Goal: Information Seeking & Learning: Learn about a topic

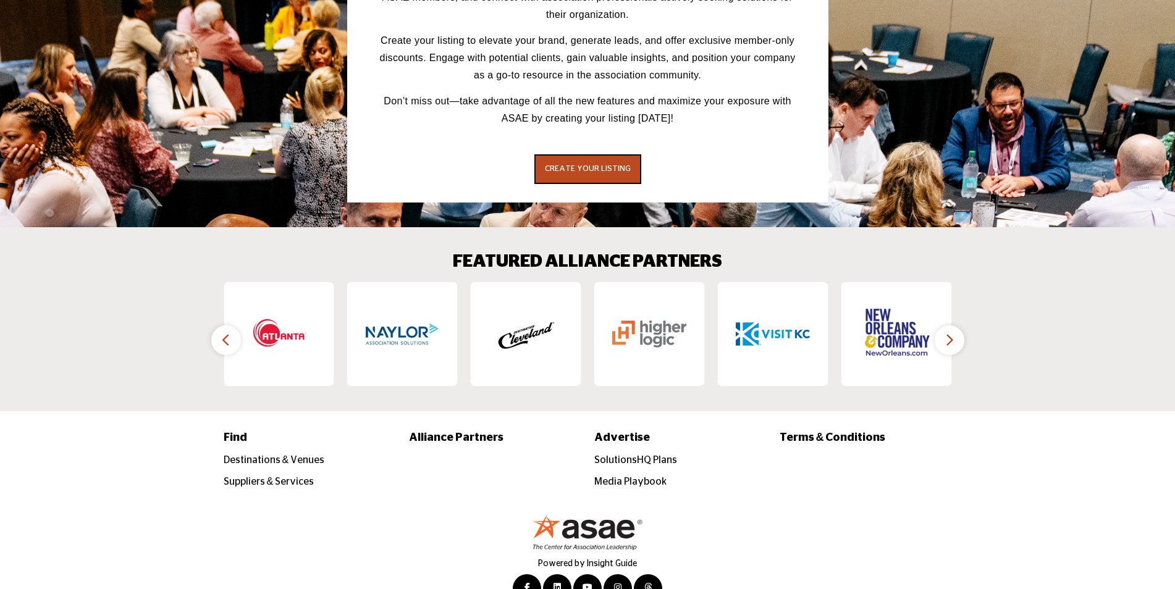
scroll to position [1756, 0]
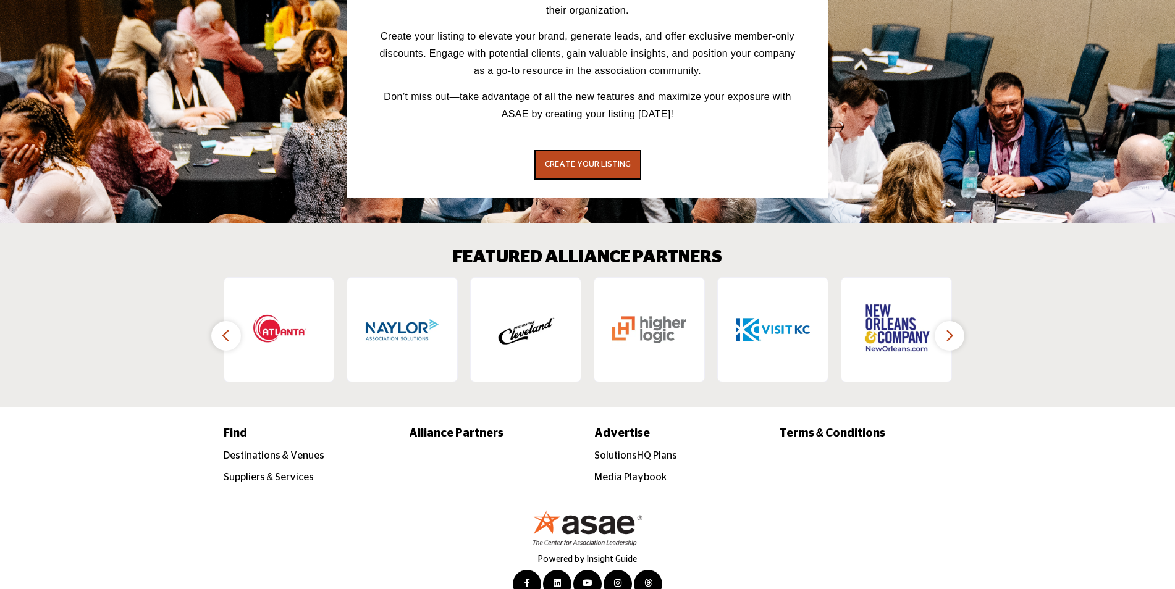
click at [953, 328] on icon "button" at bounding box center [950, 335] width 10 height 15
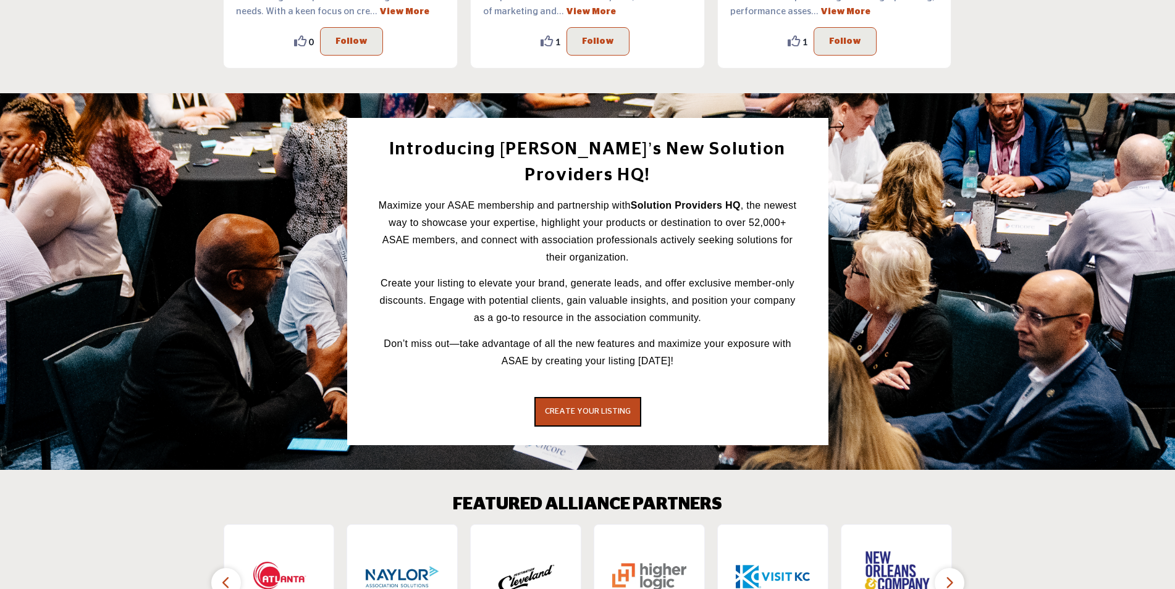
scroll to position [1200, 0]
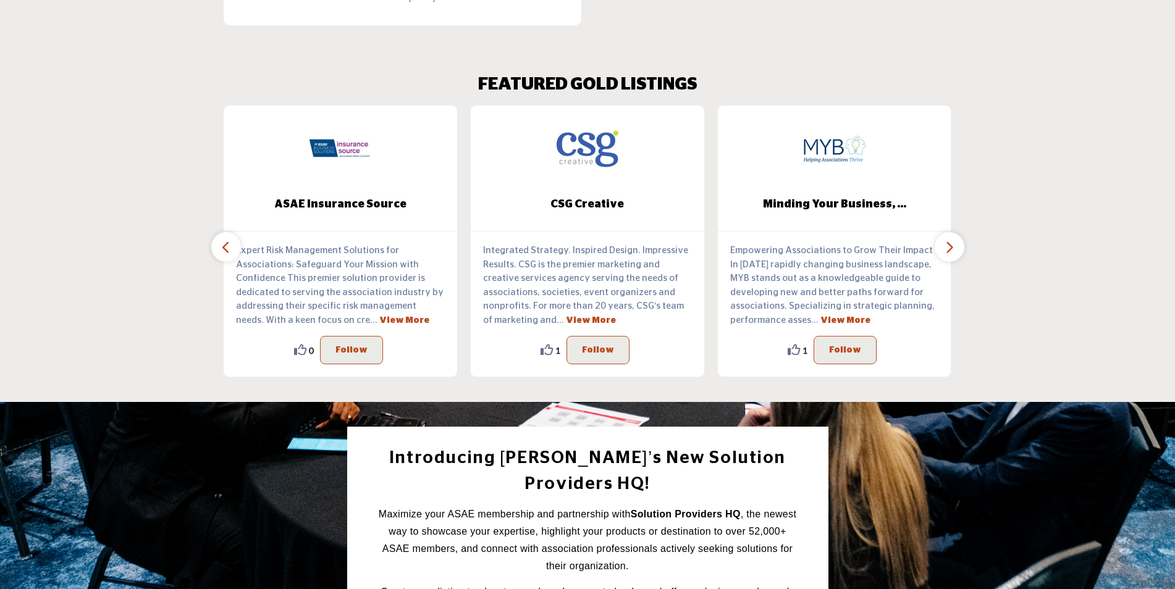
click at [946, 247] on icon "button" at bounding box center [950, 247] width 10 height 15
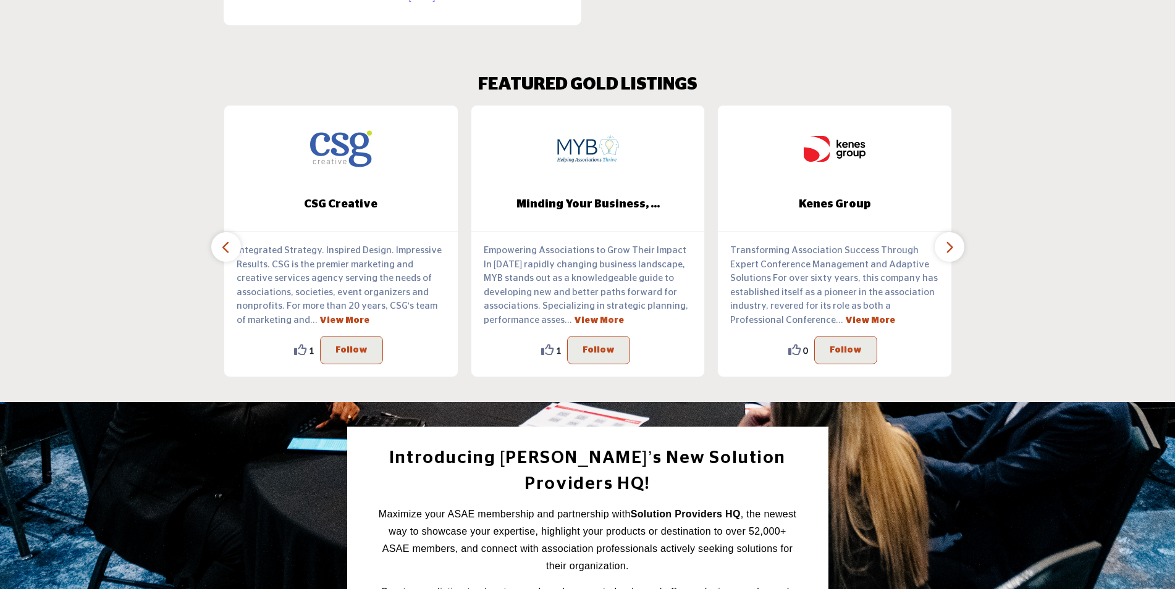
click at [946, 247] on icon "button" at bounding box center [950, 247] width 10 height 15
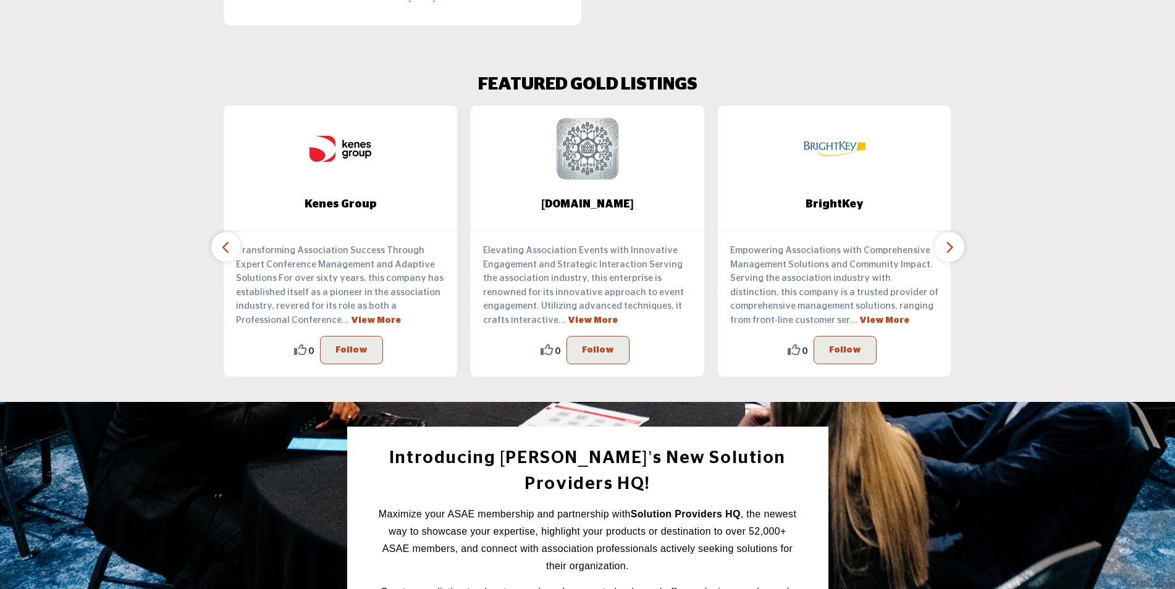
click at [946, 247] on icon "button" at bounding box center [950, 247] width 10 height 15
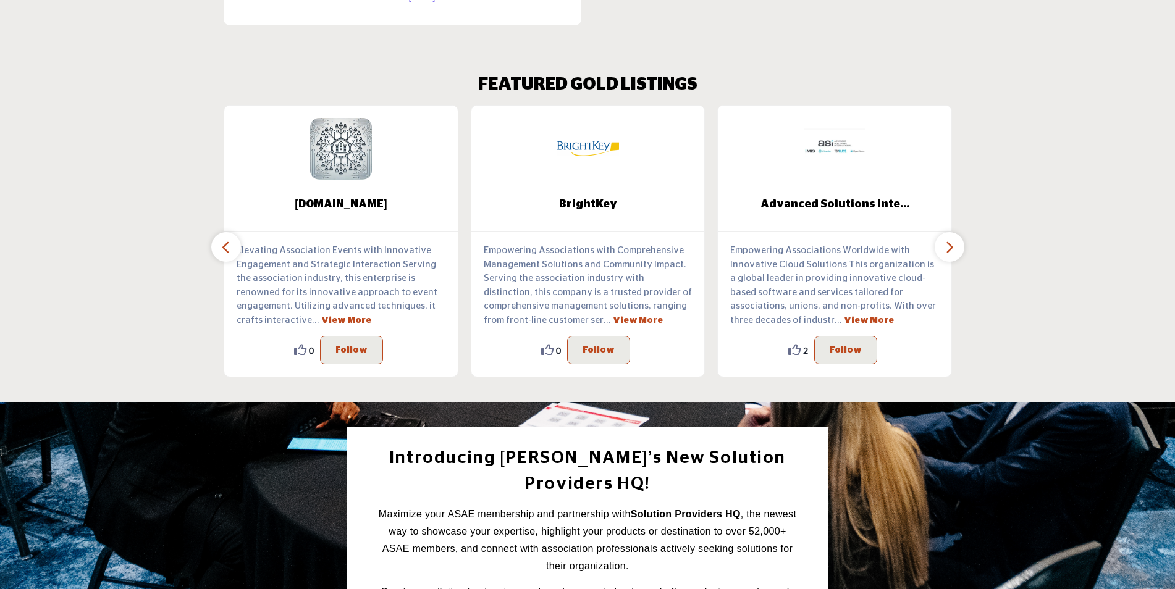
click at [946, 247] on icon "button" at bounding box center [950, 247] width 10 height 15
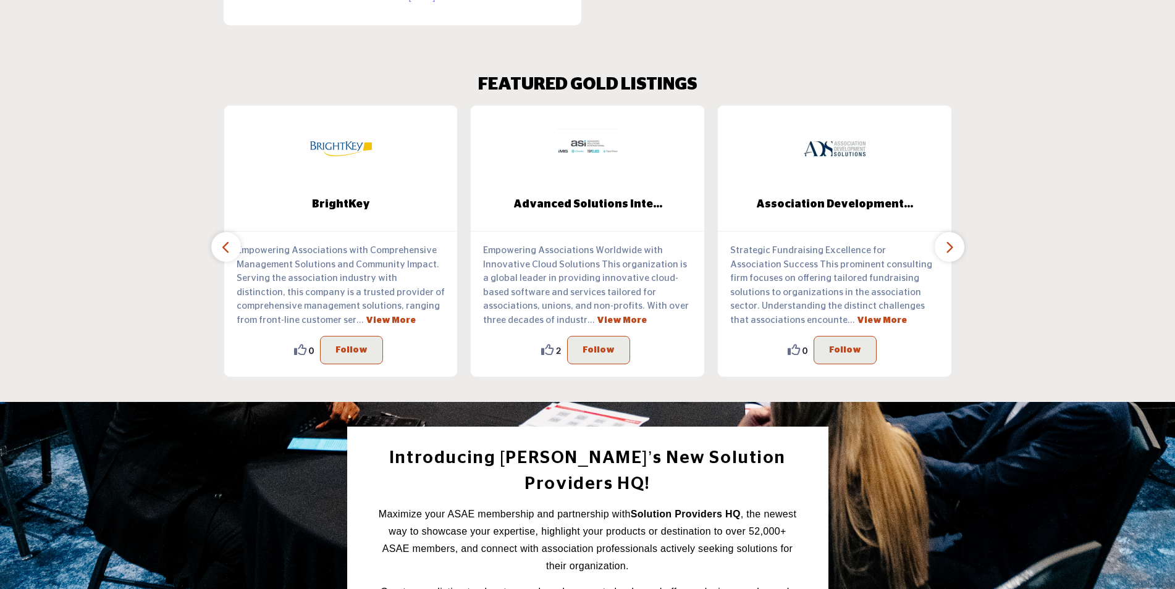
click at [946, 247] on icon "button" at bounding box center [950, 247] width 10 height 15
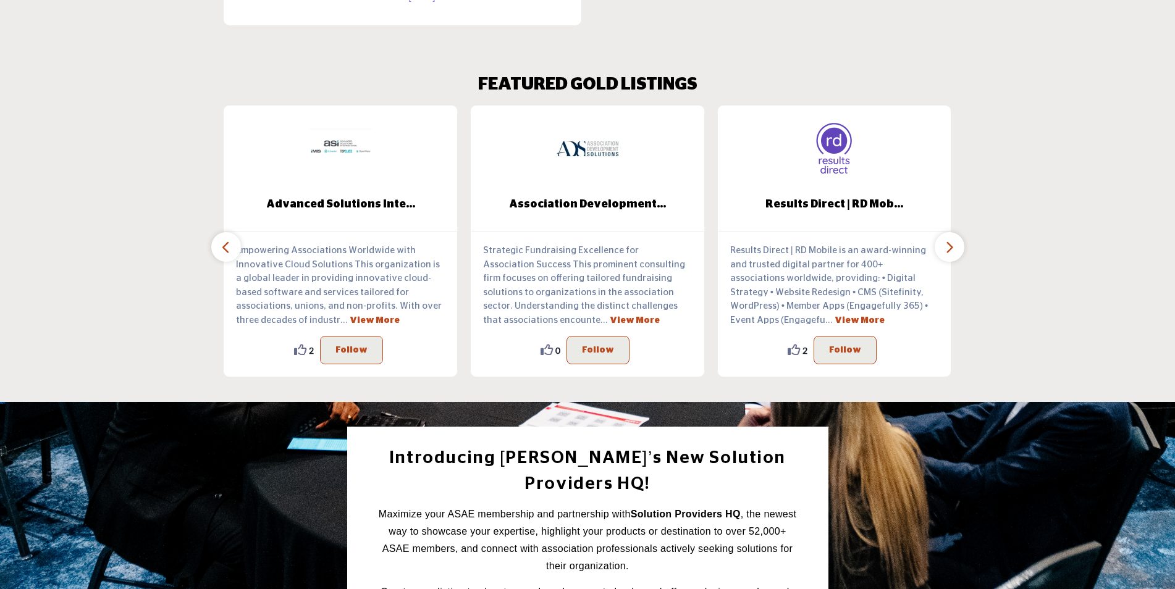
click at [946, 247] on icon "button" at bounding box center [950, 247] width 10 height 15
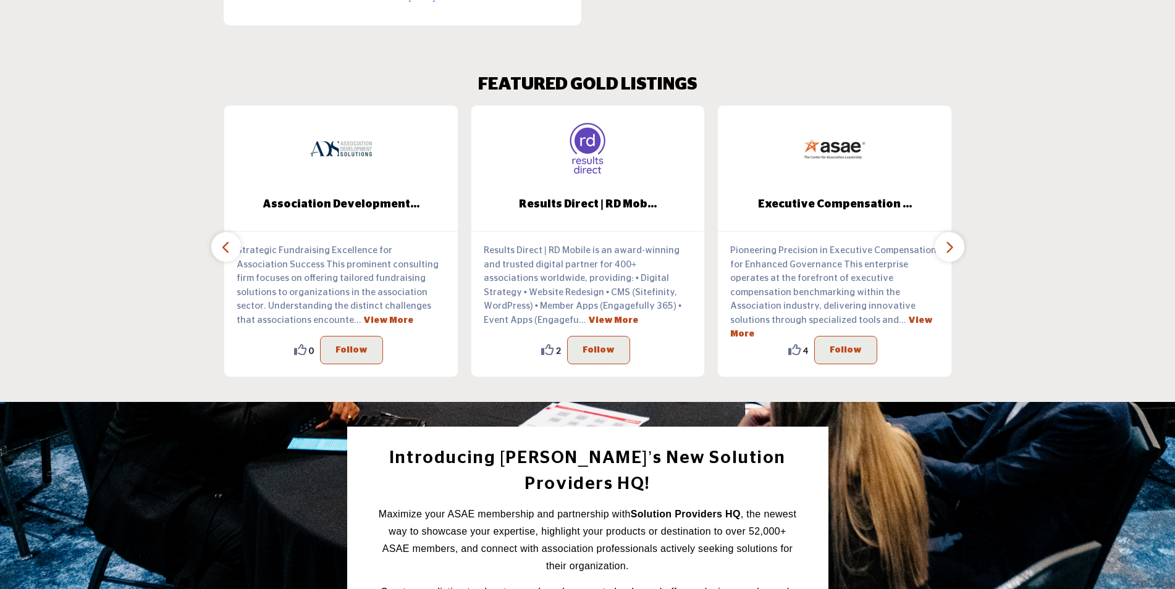
click at [946, 247] on icon "button" at bounding box center [950, 247] width 10 height 15
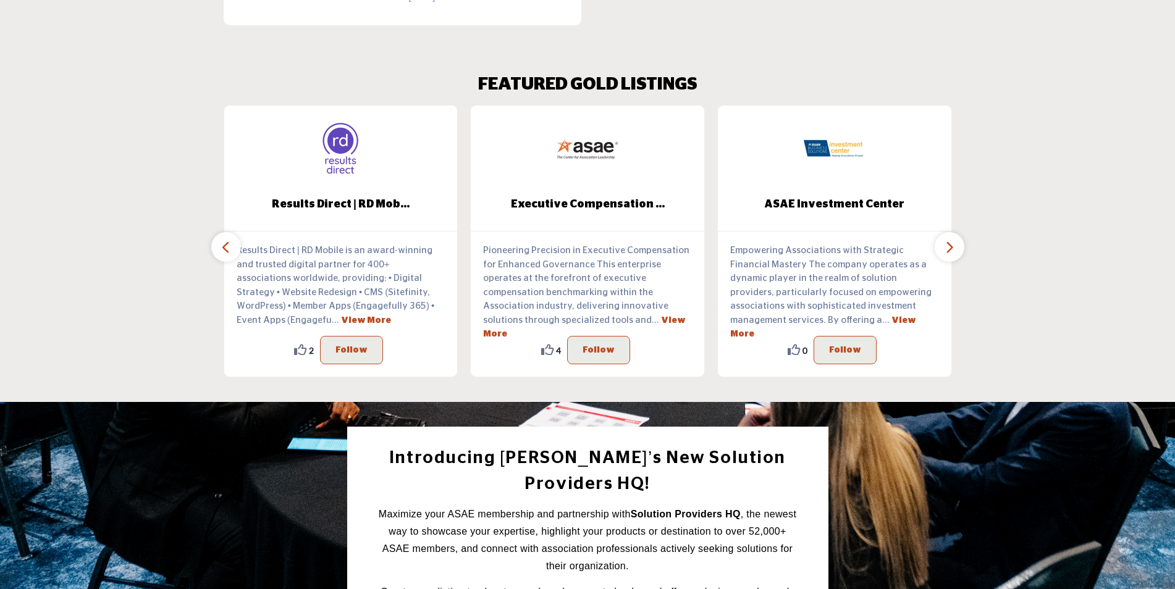
click at [946, 247] on icon "button" at bounding box center [950, 247] width 10 height 15
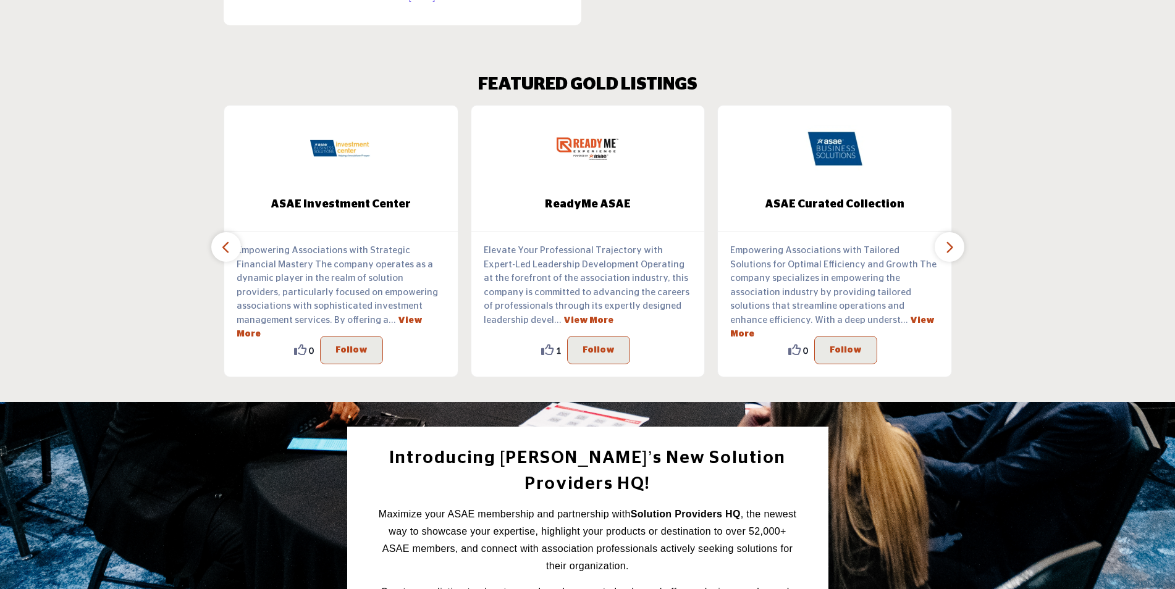
click at [946, 247] on icon "button" at bounding box center [950, 247] width 10 height 15
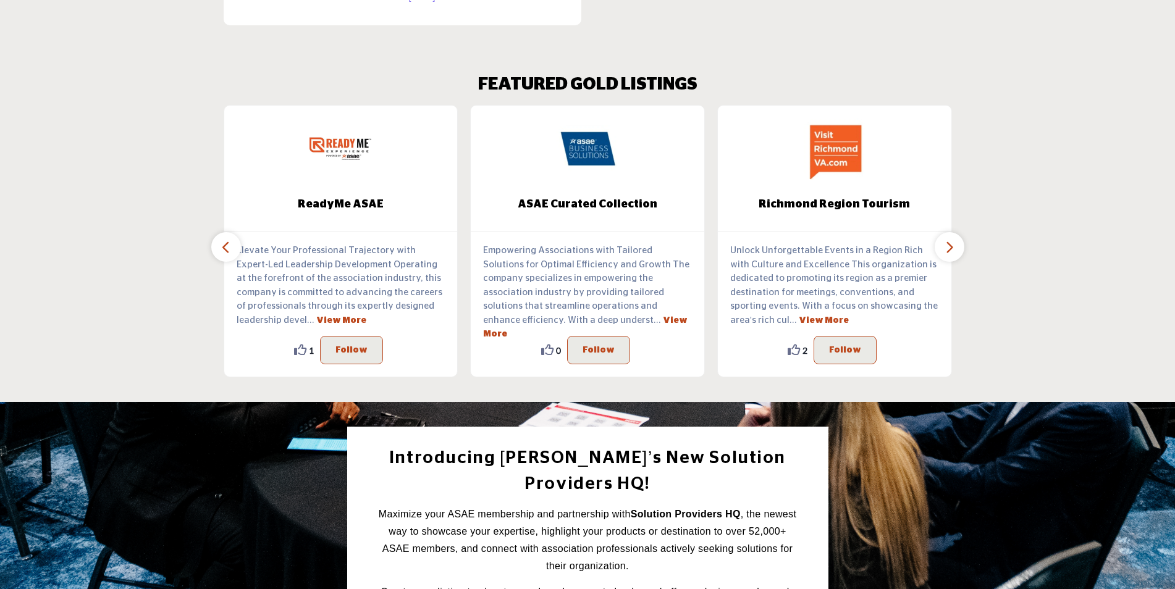
click at [946, 247] on icon "button" at bounding box center [950, 247] width 10 height 15
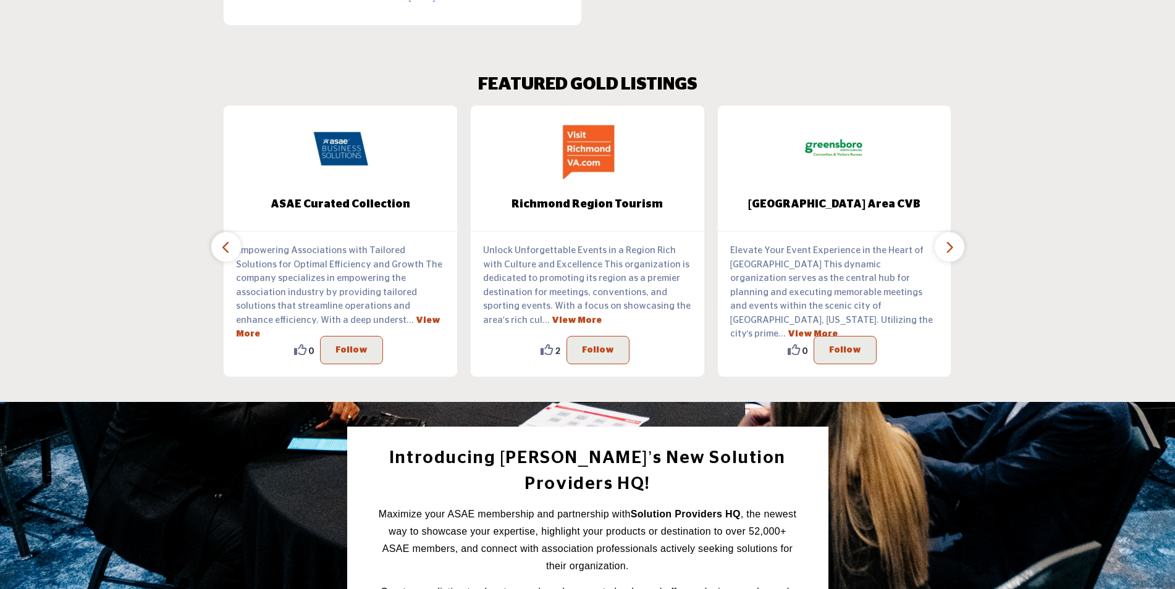
click at [946, 247] on icon "button" at bounding box center [950, 247] width 10 height 15
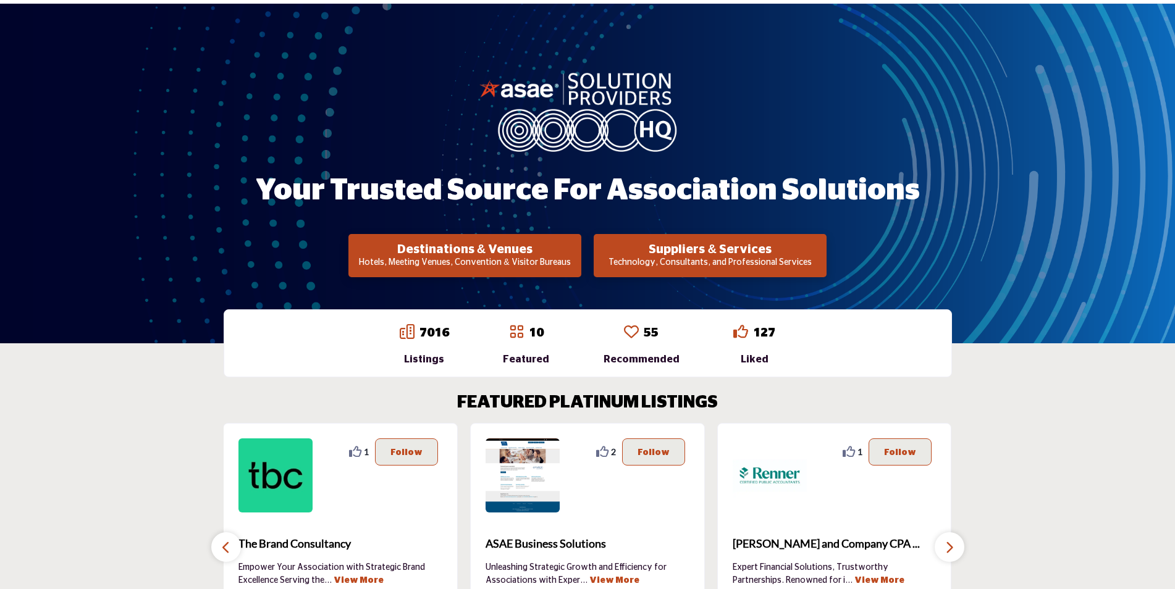
scroll to position [0, 0]
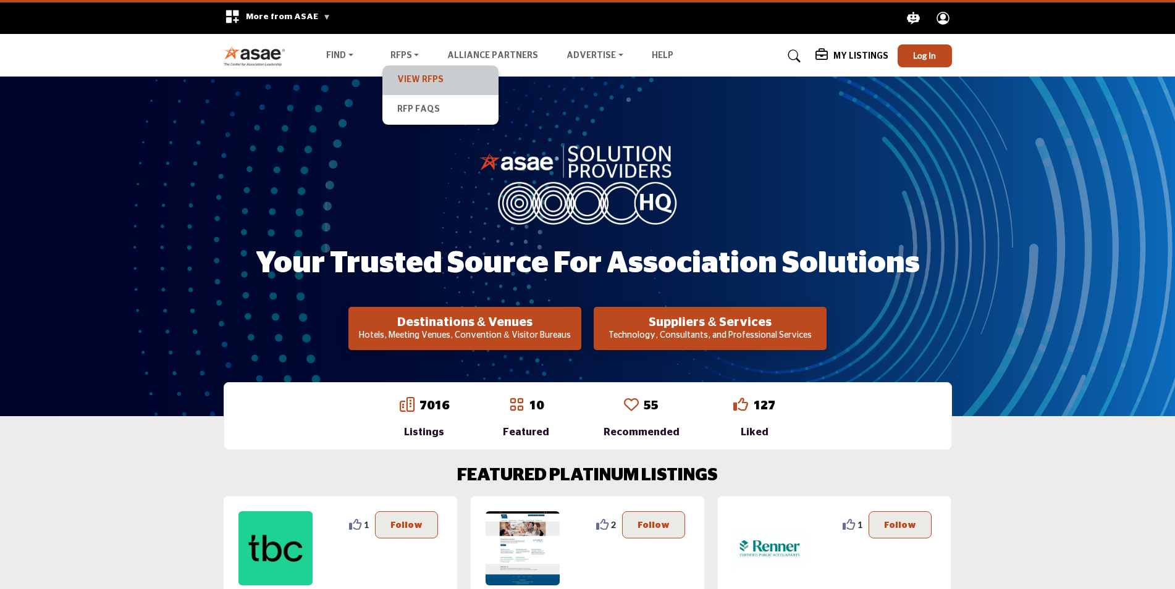
click at [409, 74] on link "View RFPs" at bounding box center [441, 80] width 104 height 17
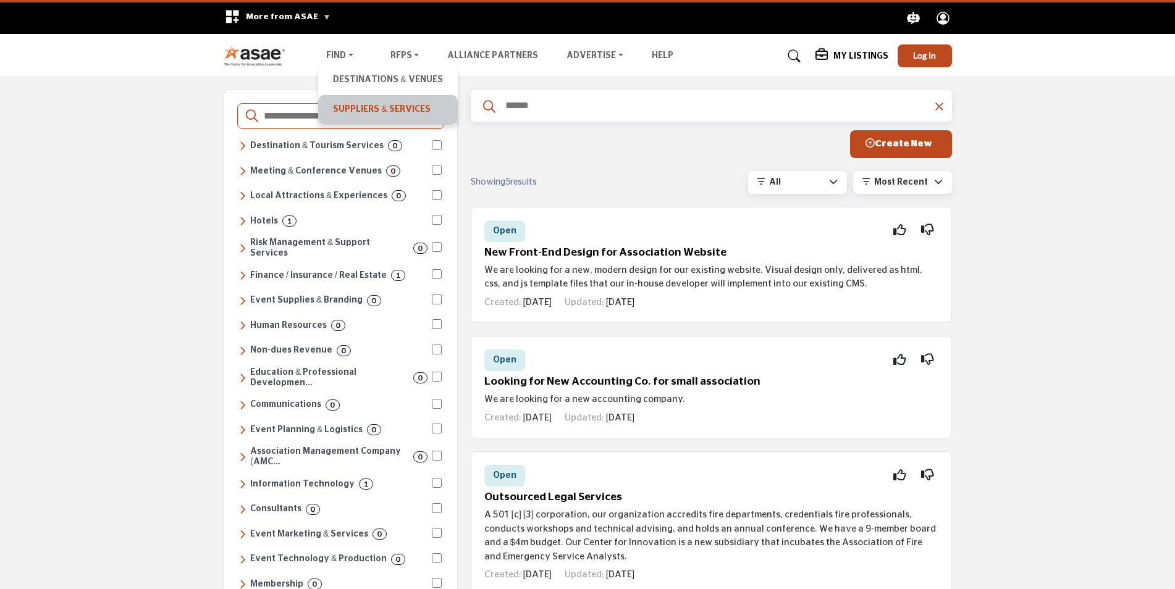
click at [384, 112] on link "Suppliers & Services" at bounding box center [387, 109] width 127 height 17
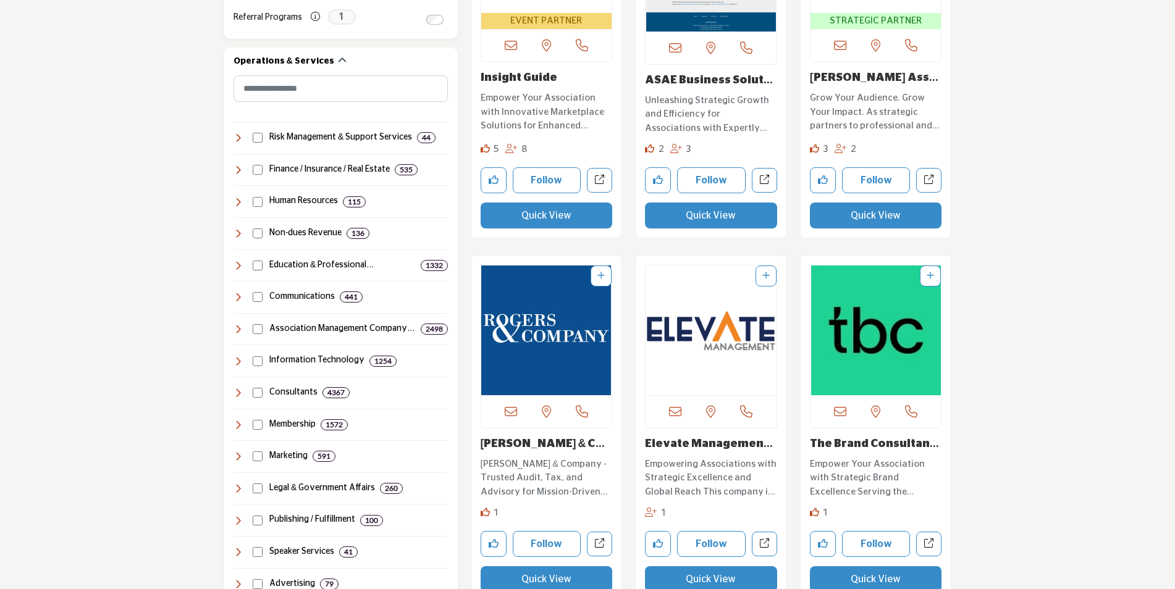
scroll to position [556, 0]
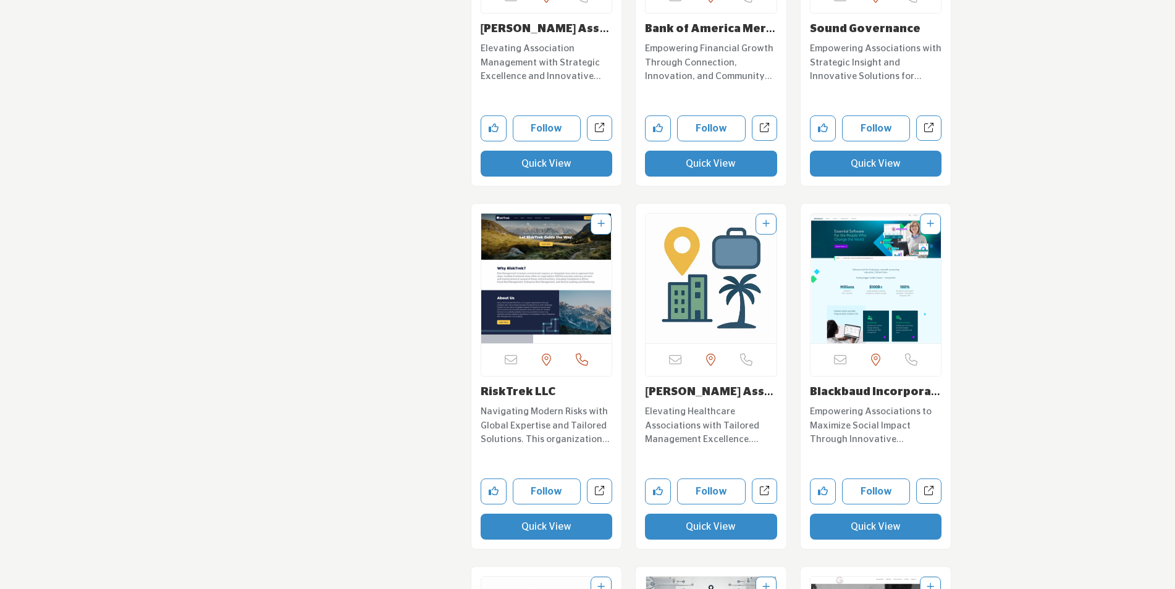
scroll to position [7847, 0]
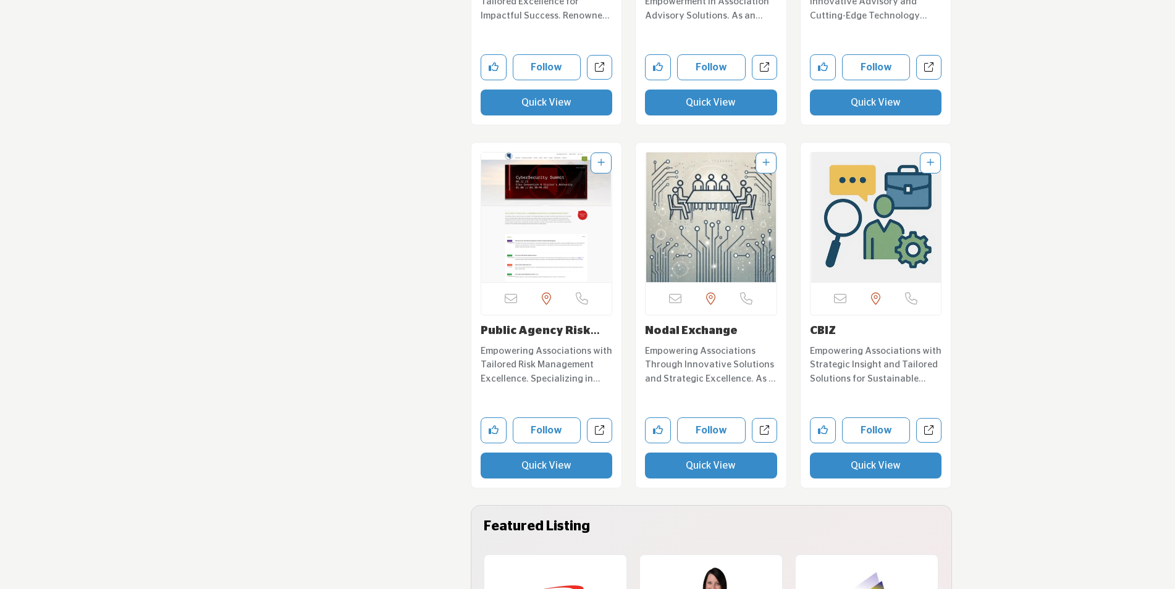
click at [822, 326] on link "CBIZ" at bounding box center [823, 331] width 26 height 11
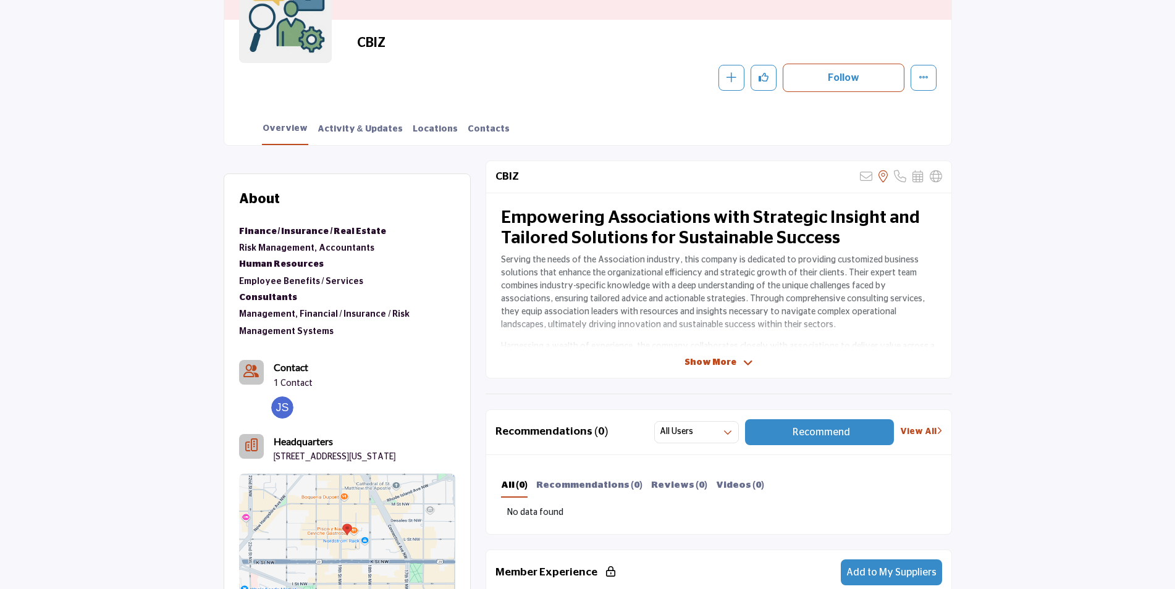
scroll to position [309, 0]
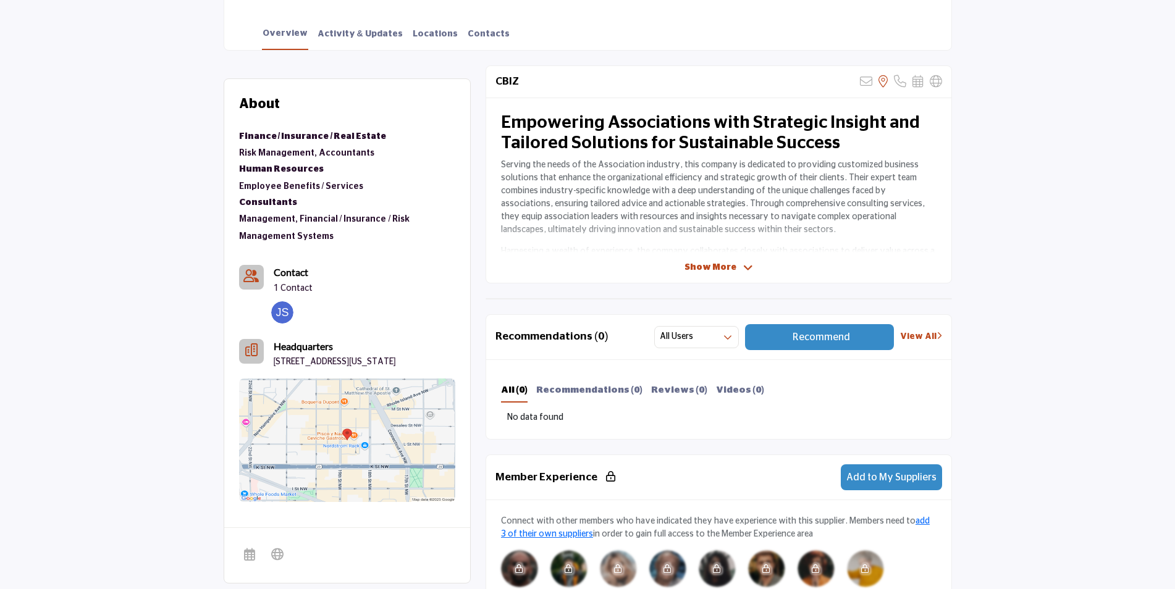
click at [722, 266] on span "Show More" at bounding box center [711, 267] width 52 height 13
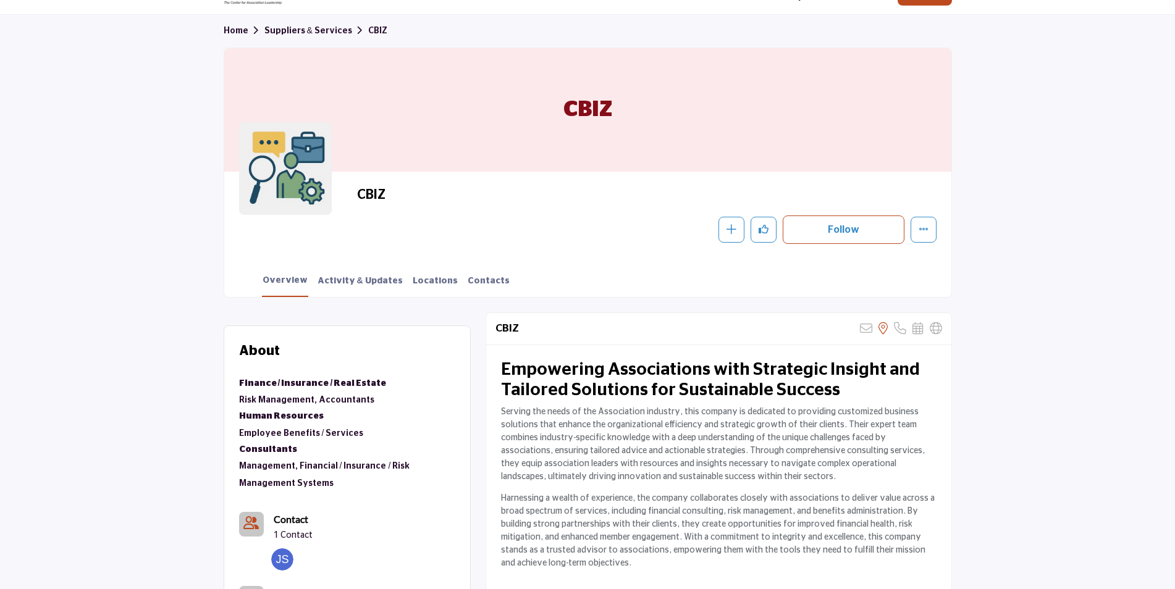
scroll to position [0, 0]
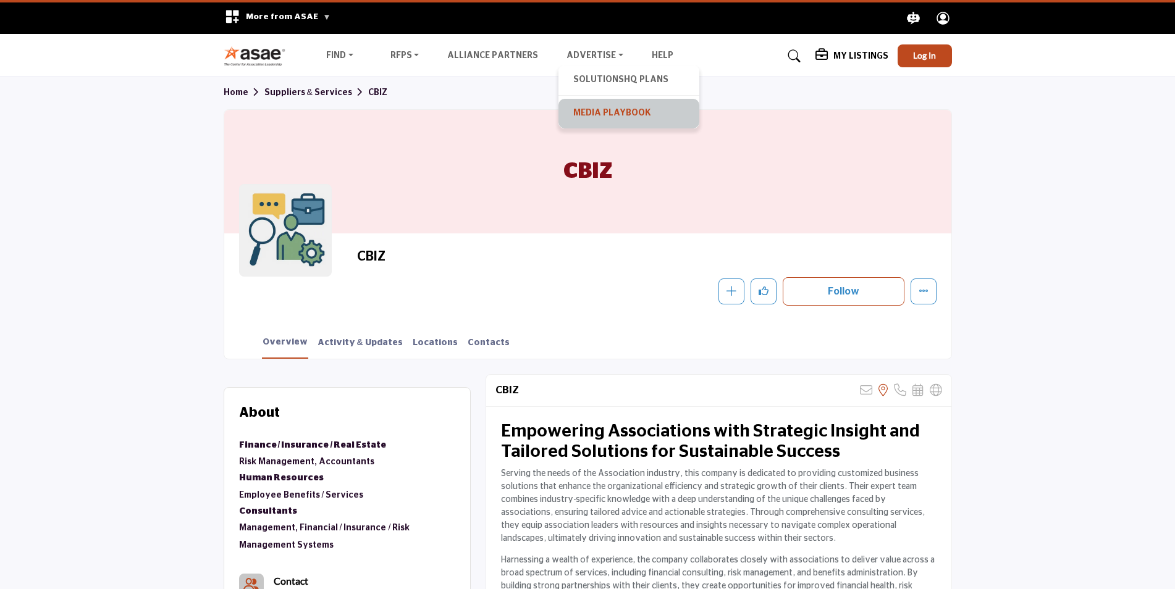
click at [590, 105] on link "Media Playbook" at bounding box center [629, 113] width 129 height 17
